Goal: Task Accomplishment & Management: Use online tool/utility

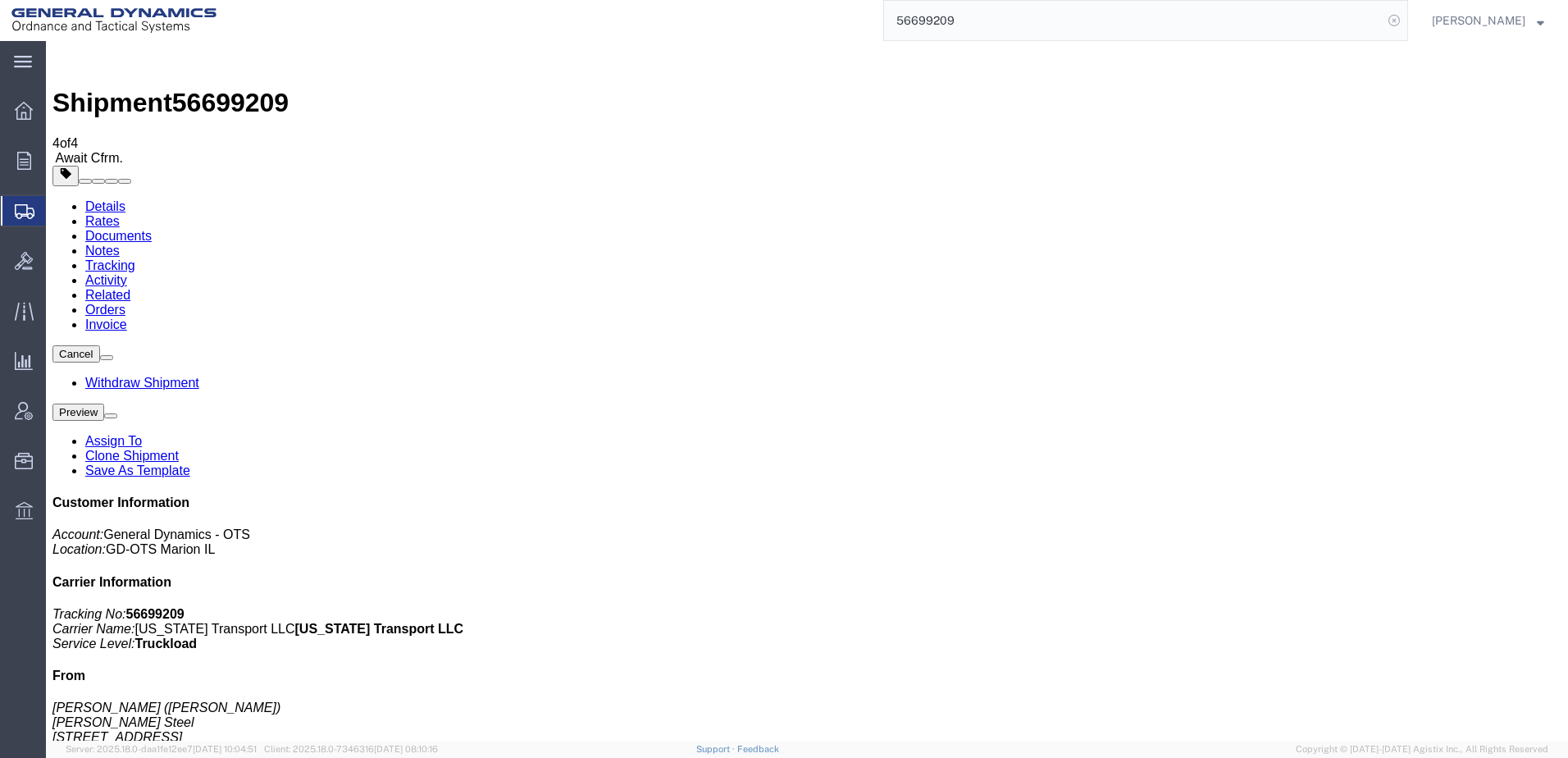
click at [1383, 17] on icon at bounding box center [1394, 20] width 23 height 23
click at [1079, 19] on input "search" at bounding box center [1133, 20] width 499 height 40
paste input "56700419"
type input "56700419"
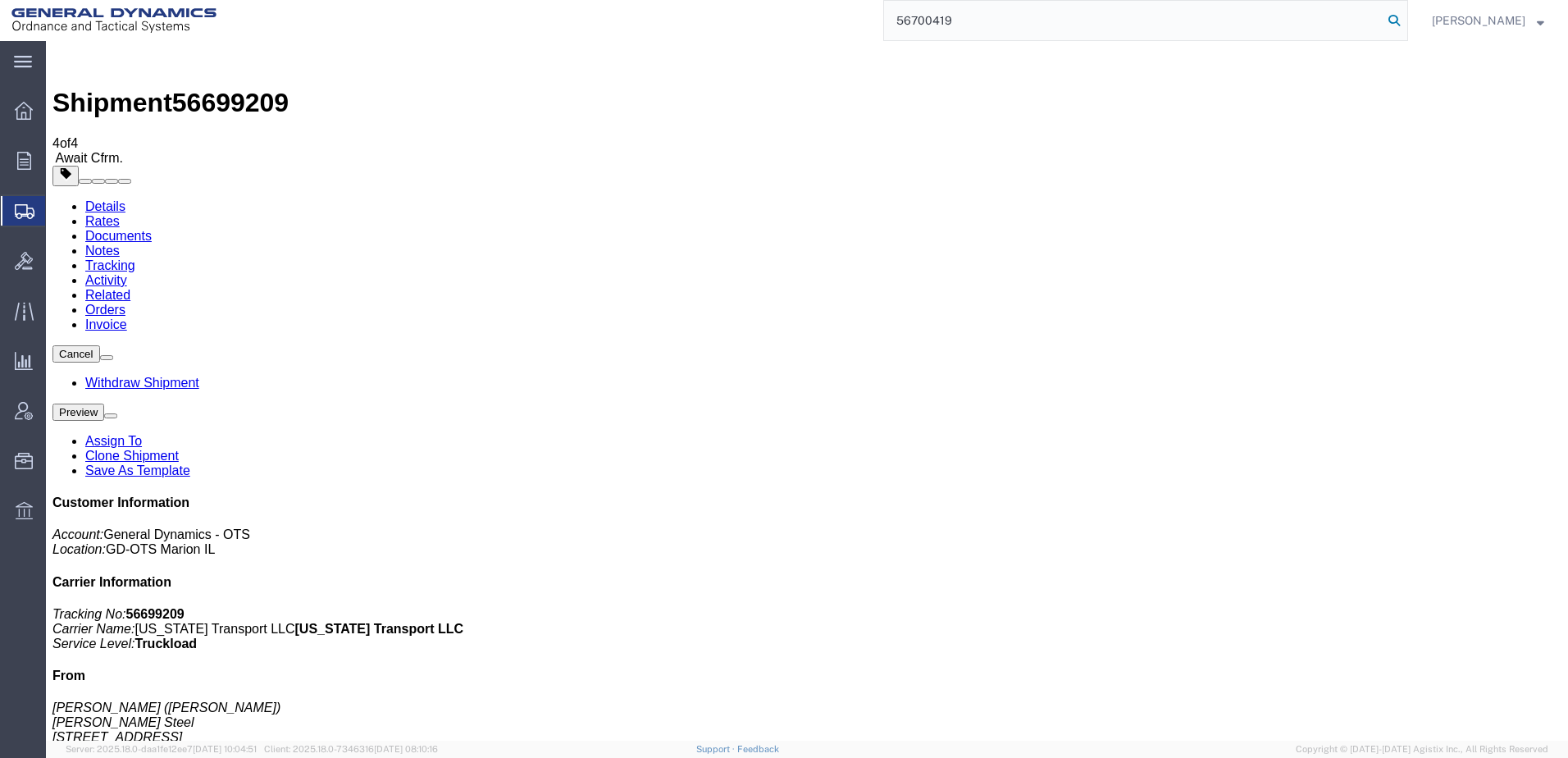
click at [1383, 19] on icon at bounding box center [1394, 20] width 23 height 23
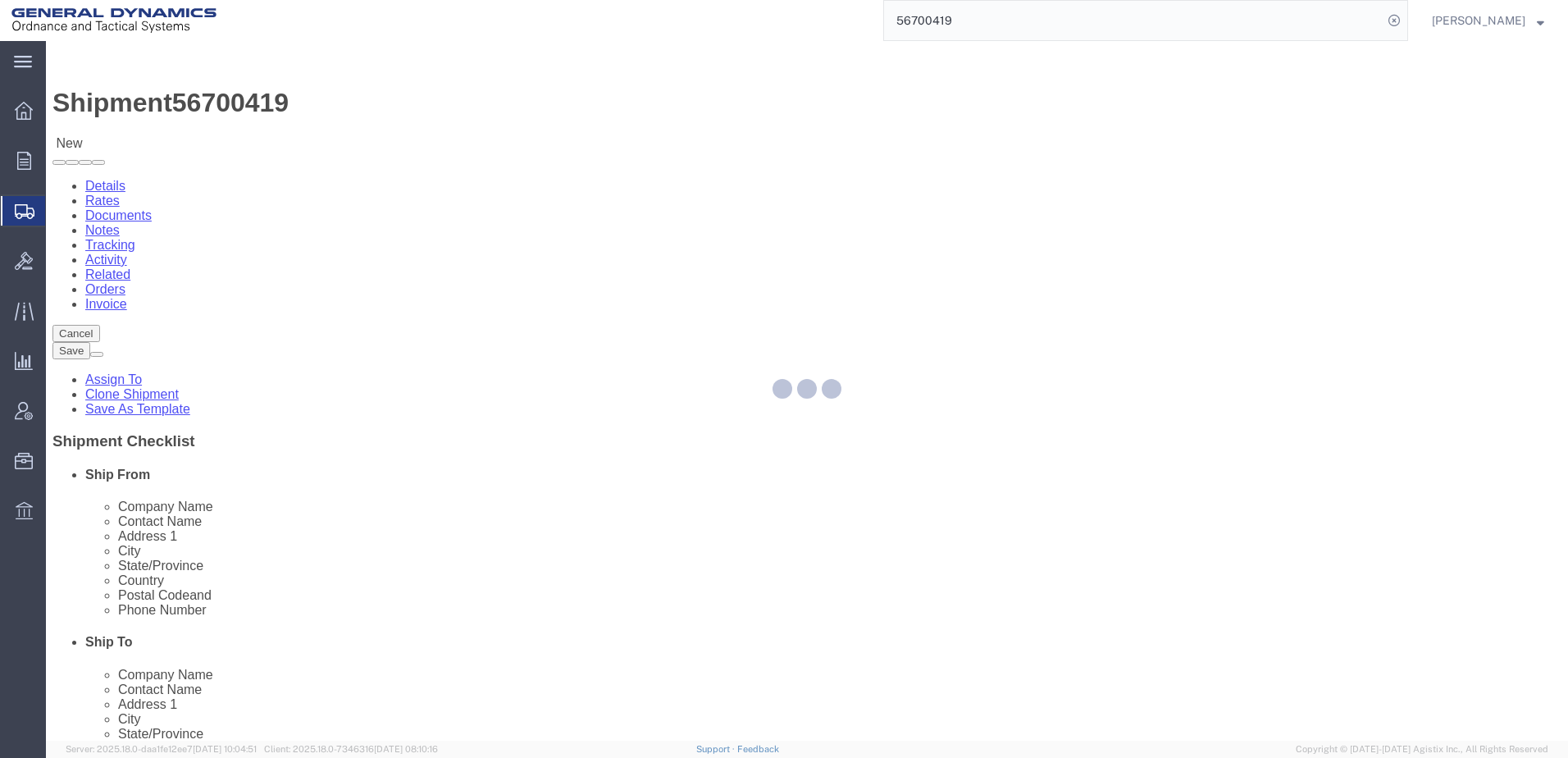
select select "313"
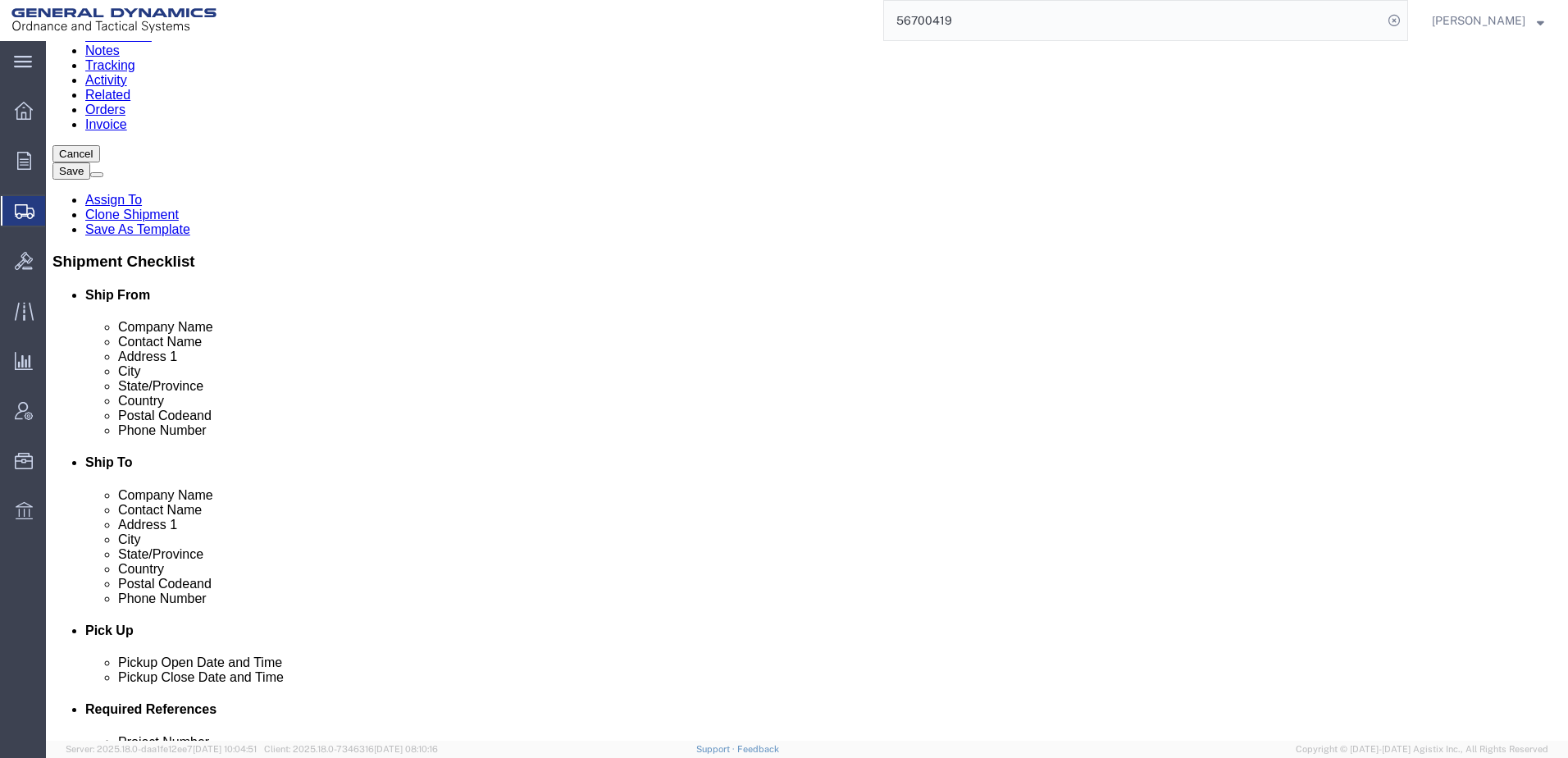
scroll to position [410, 0]
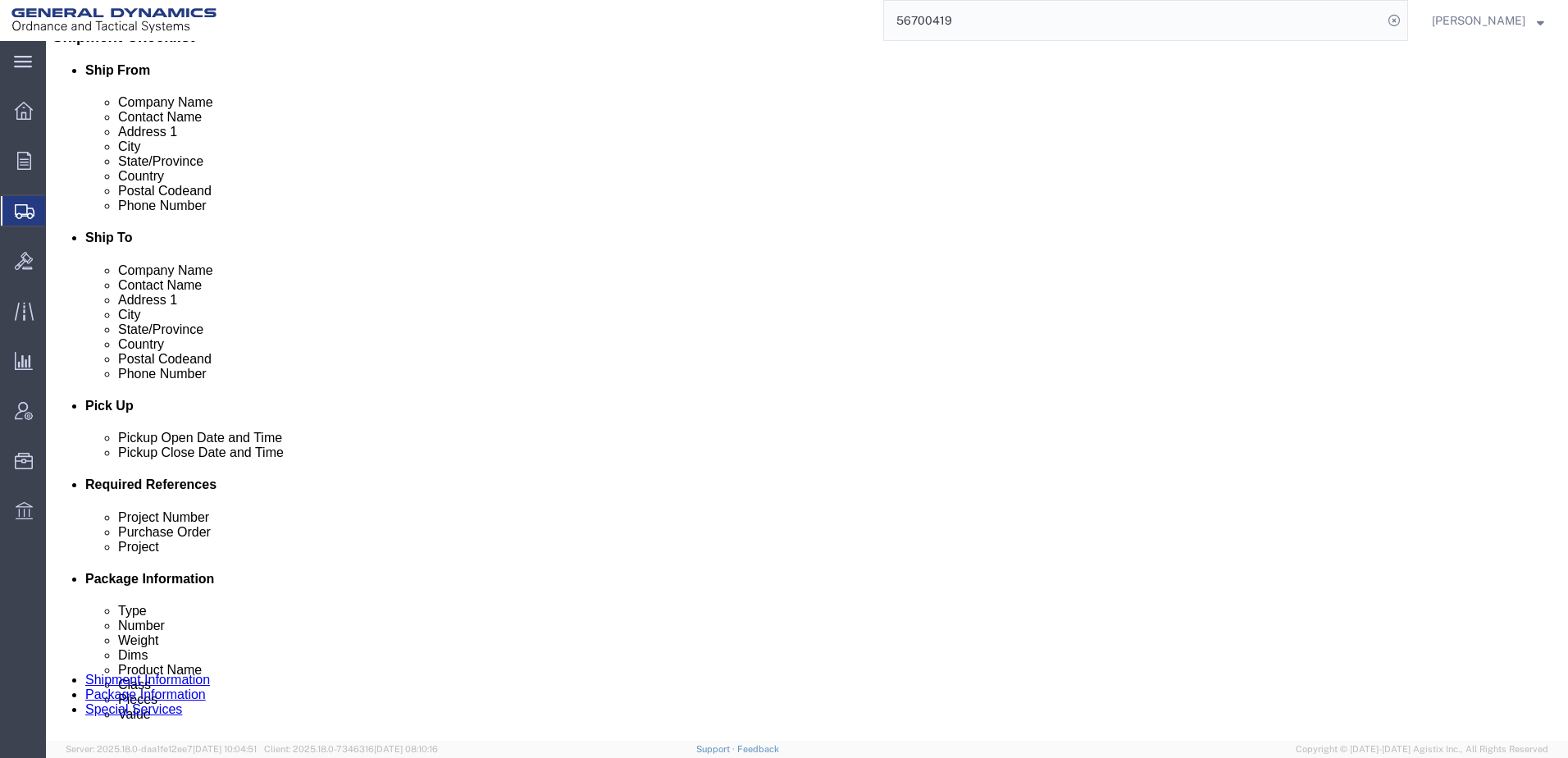
click input "text"
type input "N/A"
click input "text"
type input "N/A"
drag, startPoint x: 253, startPoint y: 627, endPoint x: 262, endPoint y: 627, distance: 9.0
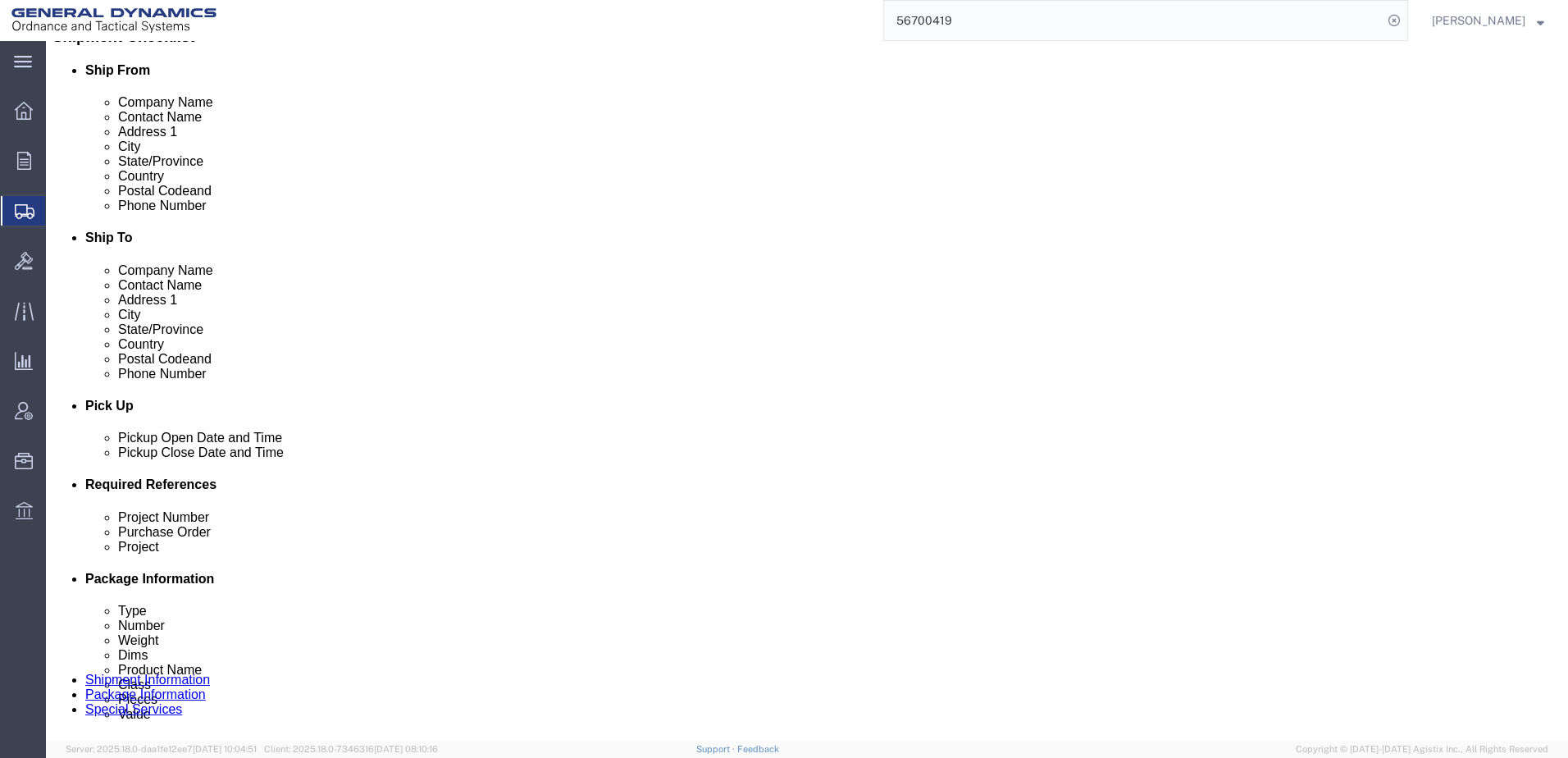
click input "text"
type input "N/A"
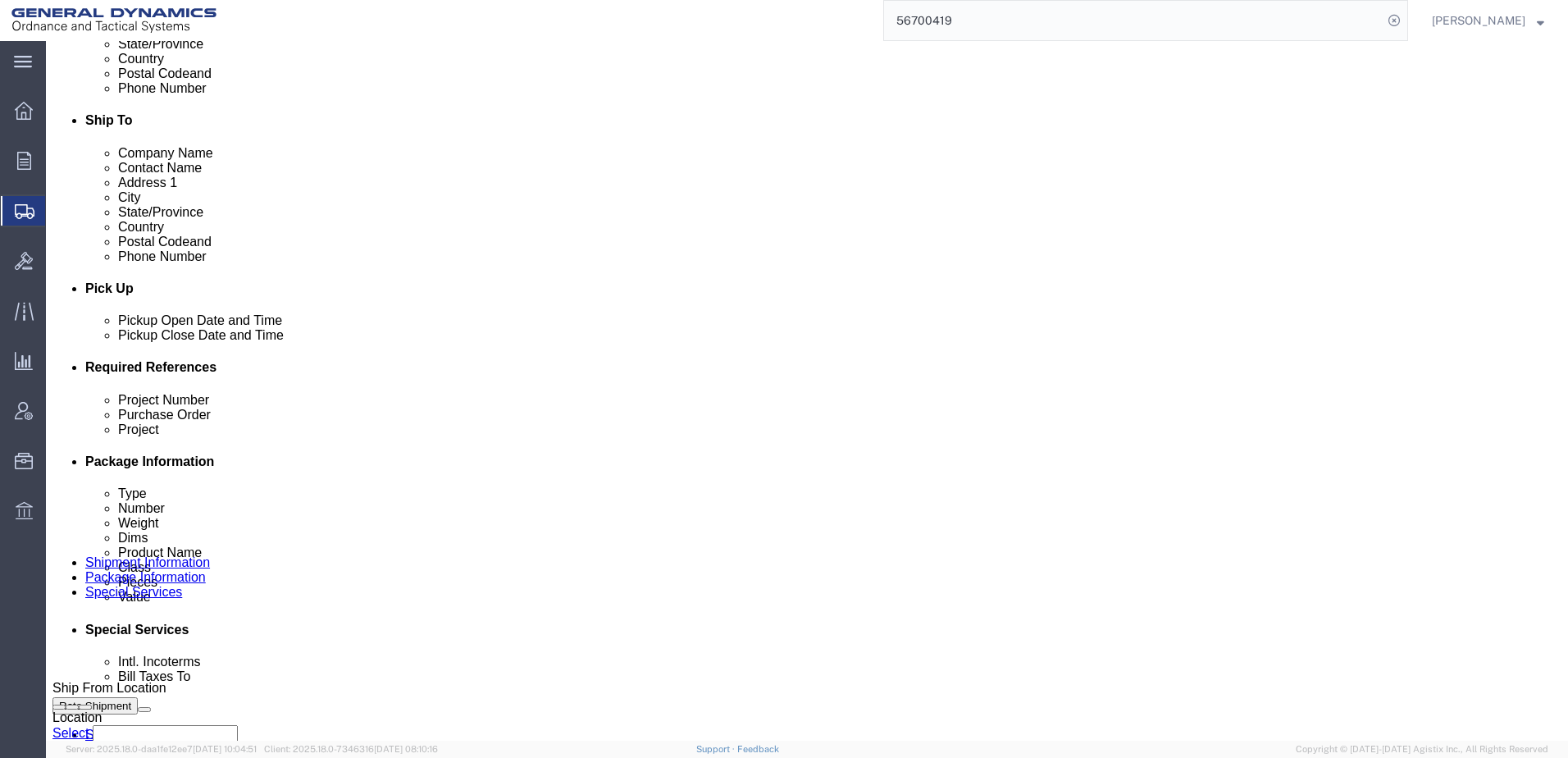
scroll to position [656, 0]
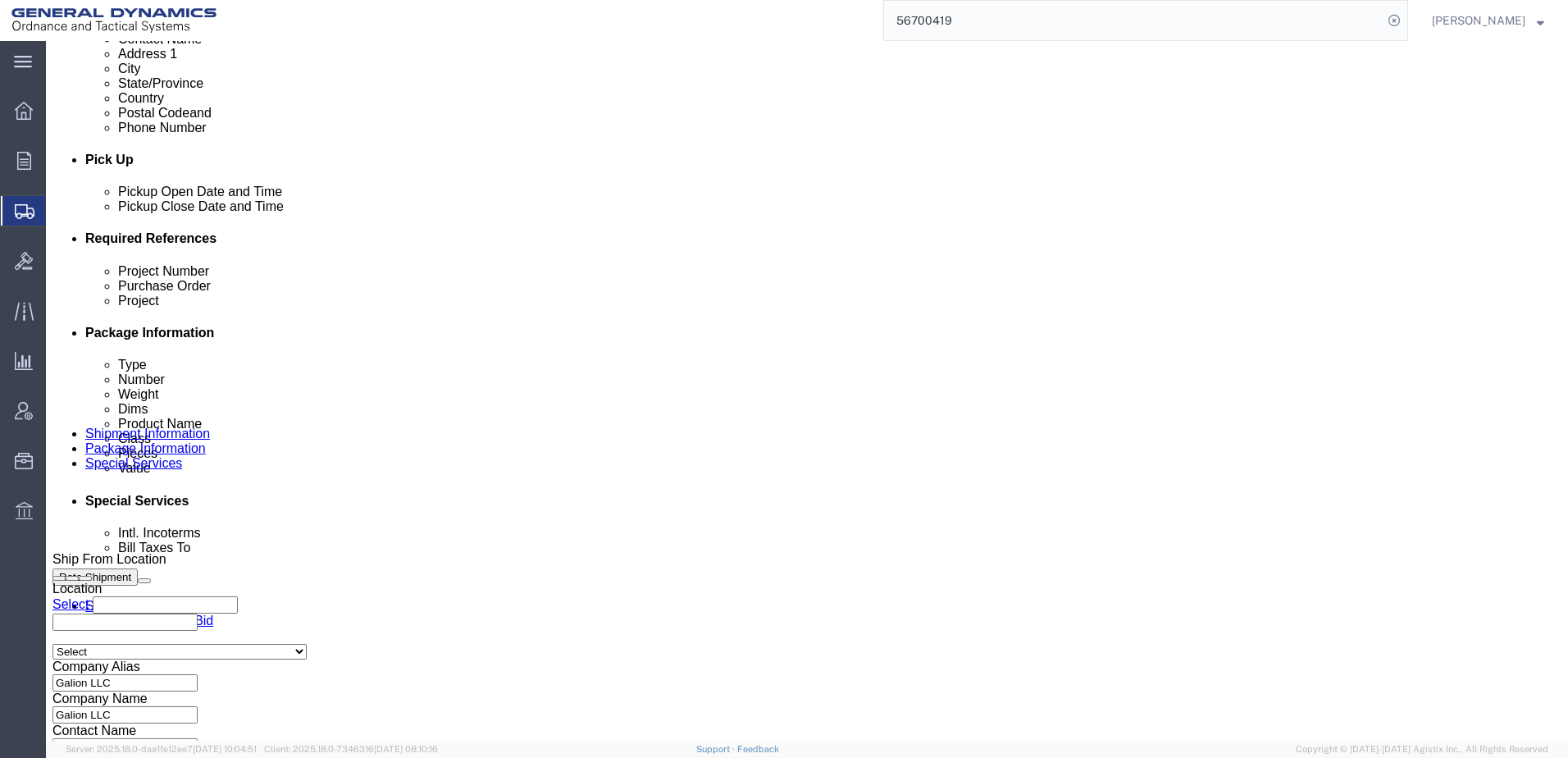
click select "Select Air Less than Truckload Multi-Leg Ocean Freight Rail Small Parcel Truckl…"
select select "LTL"
click select "Select Air Less than Truckload Multi-Leg Ocean Freight Rail Small Parcel Truckl…"
click button "Rate Shipment"
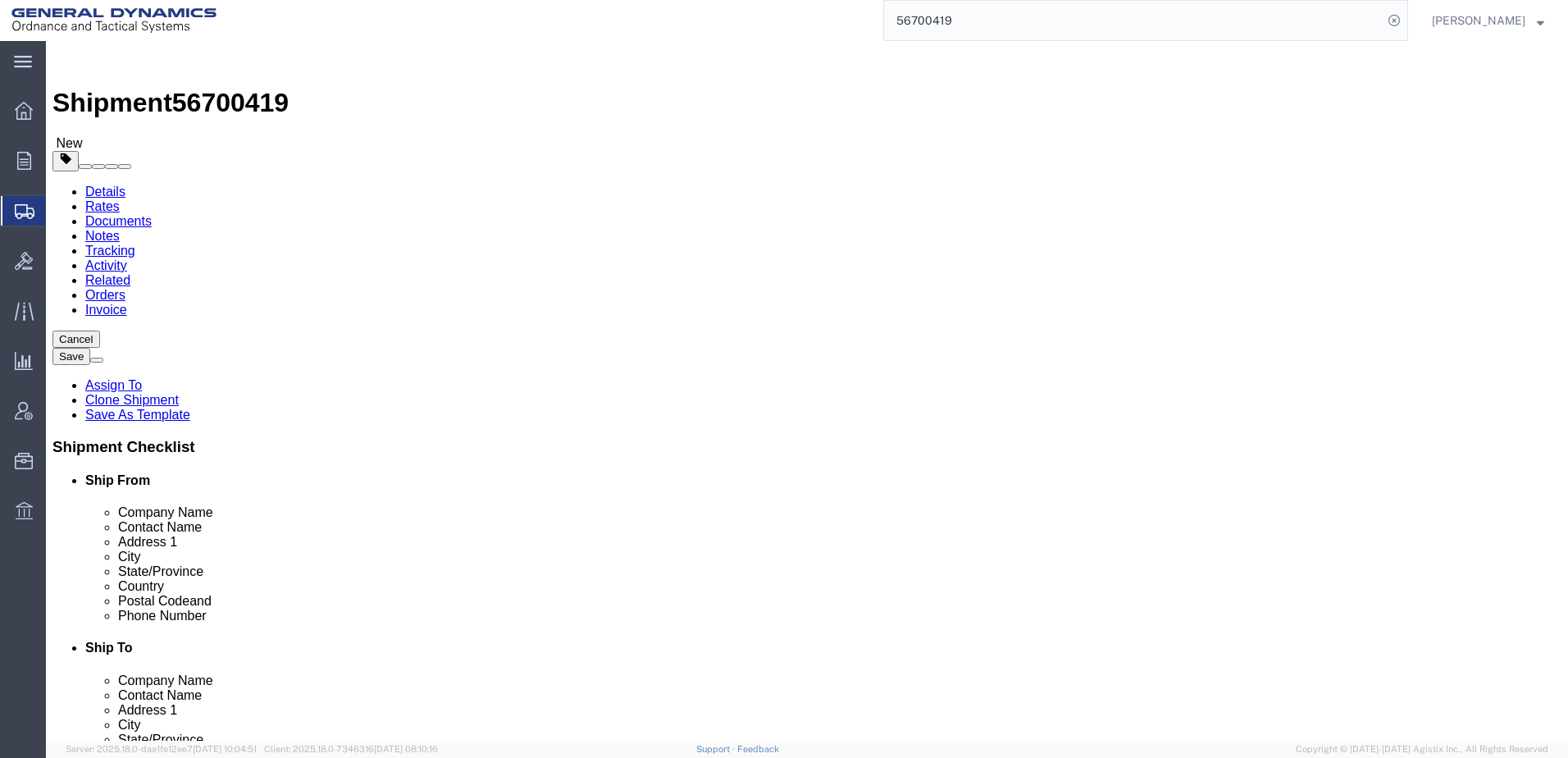
select select "PSNS"
click dd "8163.00 Each"
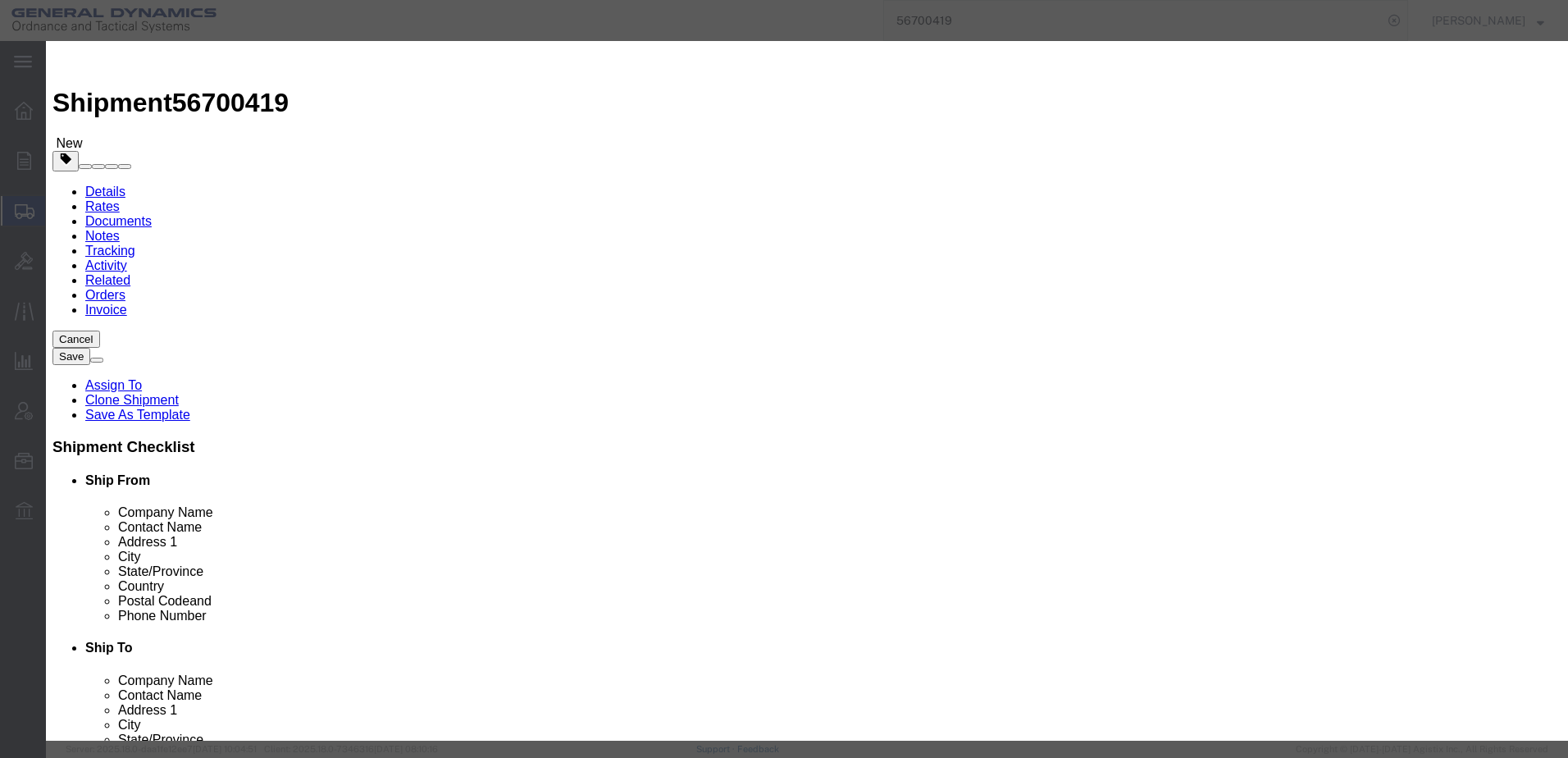
click select "Select 50 55 60 65 70 85 92.5 100 125 175 250 300 400"
select select "55"
click select "Select 50 55 60 65 70 85 92.5 100 125 175 250 300 400"
click button "Save & Close"
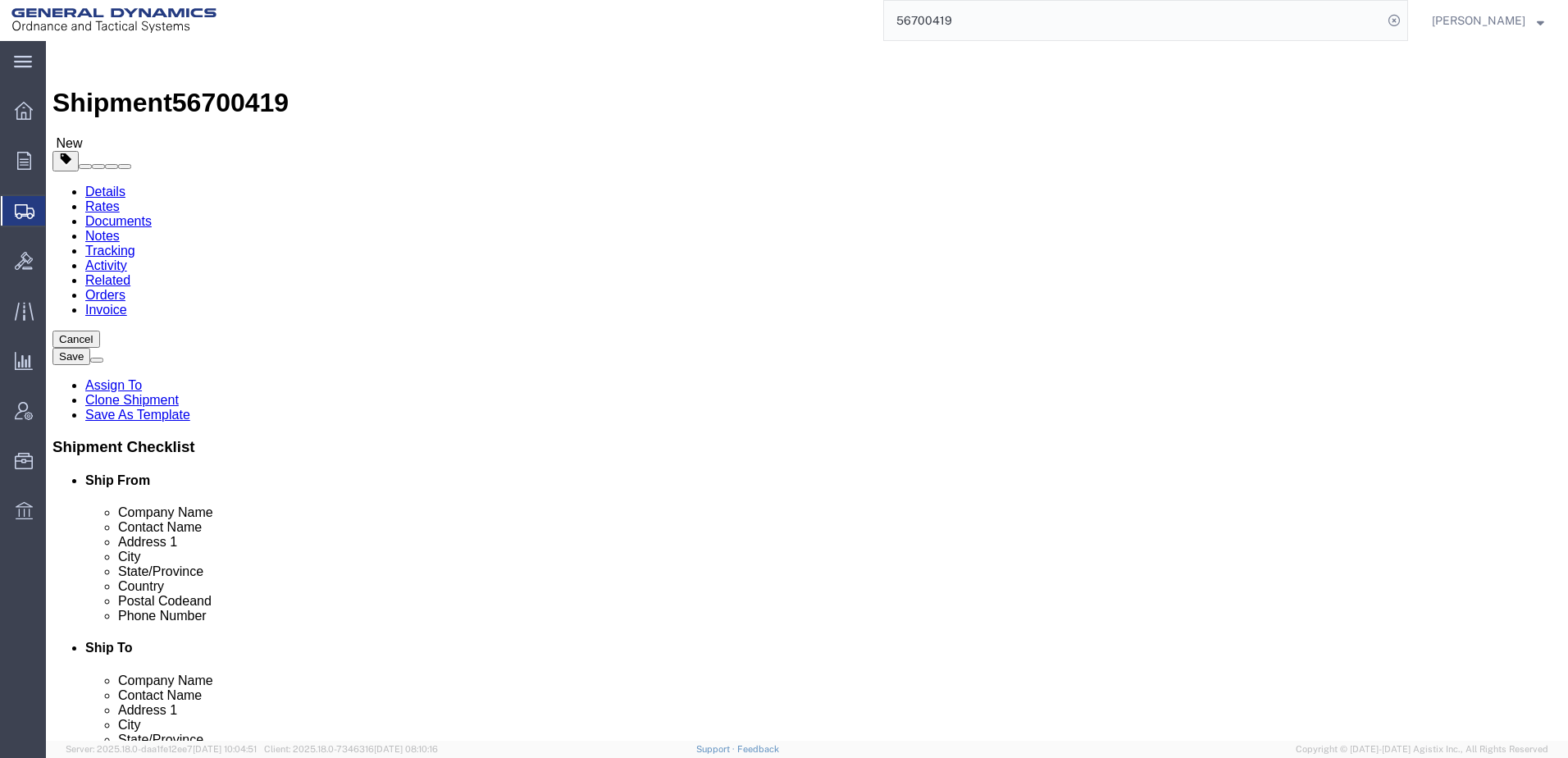
click button "Continue"
click button "Rate Shipment"
